Goal: Task Accomplishment & Management: Use online tool/utility

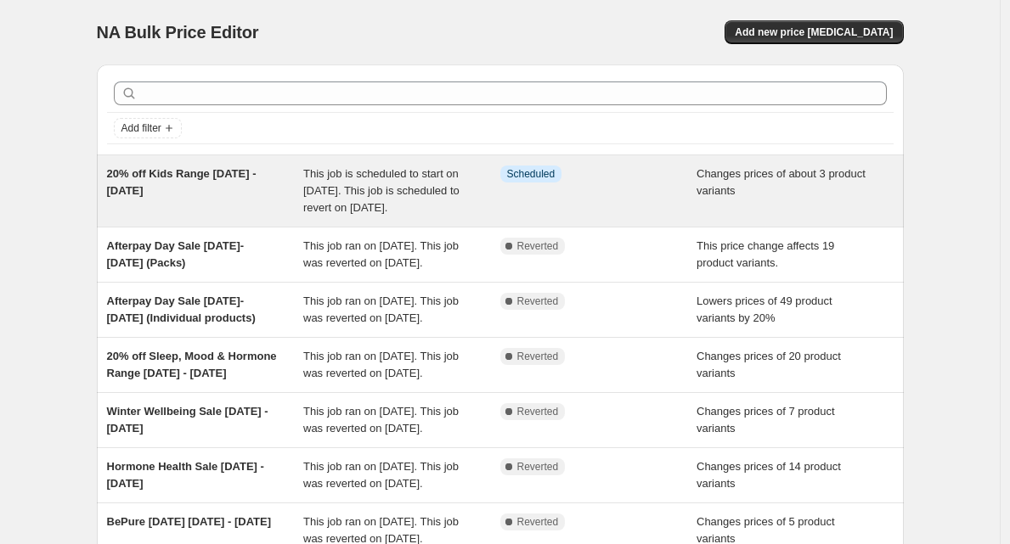
click at [454, 188] on span "This job is scheduled to start on 1 September 2025. This job is scheduled to re…" at bounding box center [381, 190] width 156 height 47
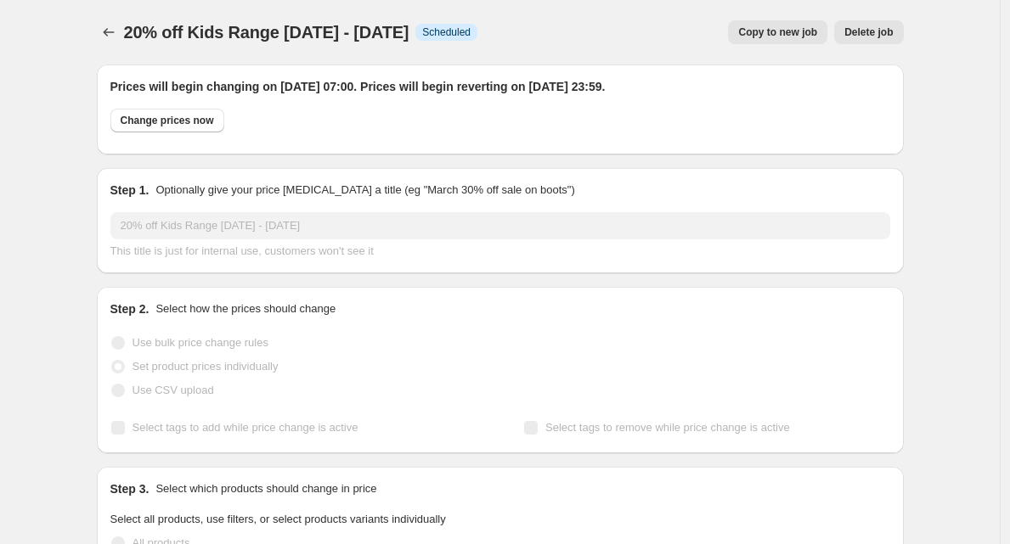
select select "collection"
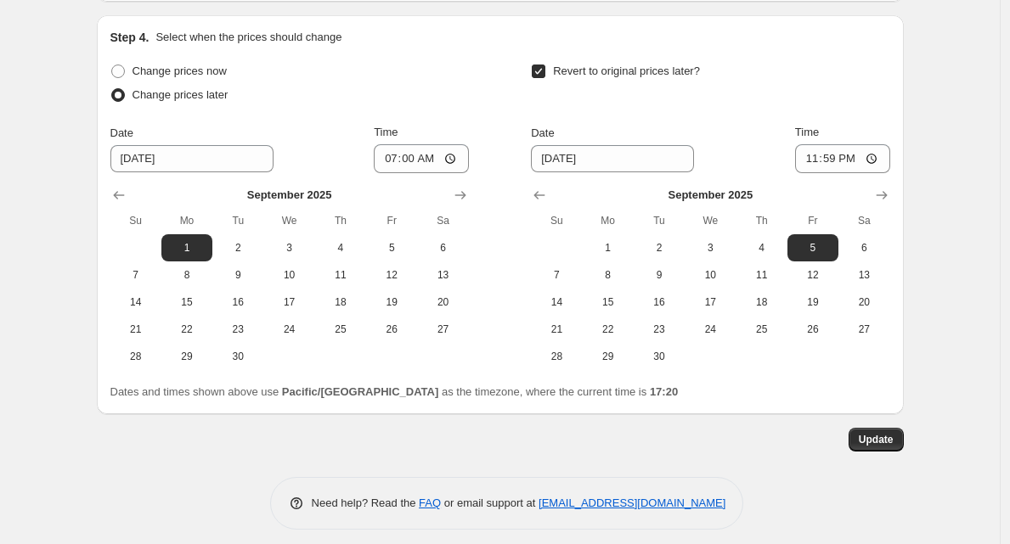
scroll to position [1277, 0]
